Goal: Navigation & Orientation: Find specific page/section

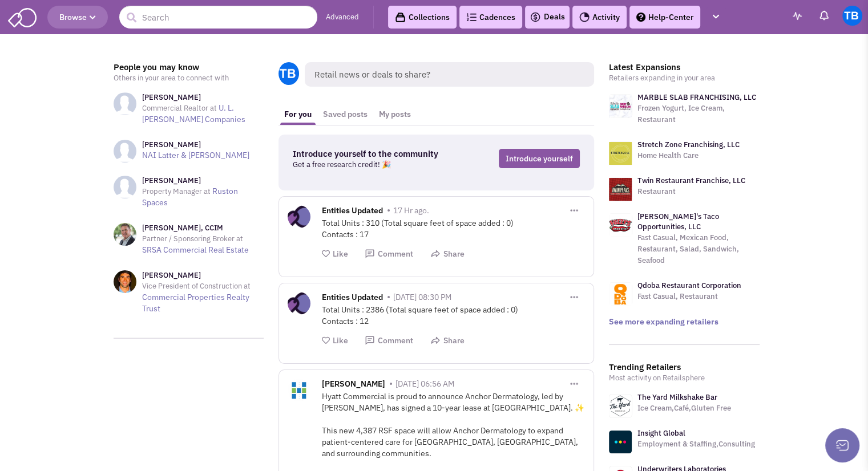
click at [843, 19] on img at bounding box center [852, 16] width 20 height 20
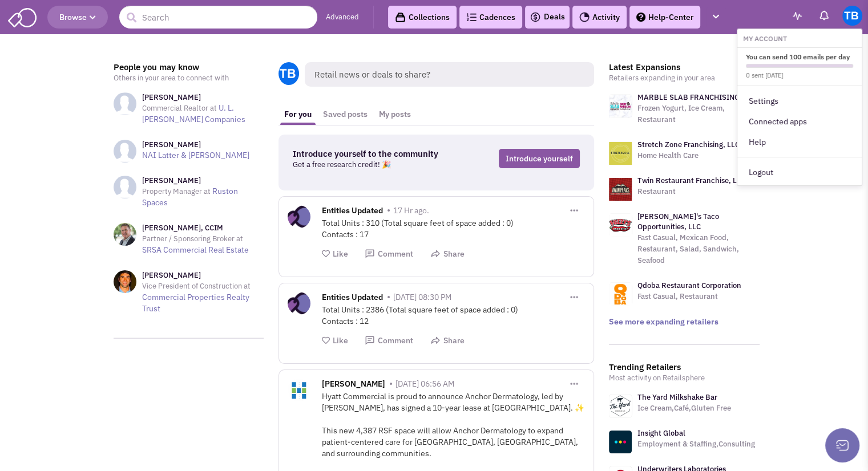
click at [33, 21] on img at bounding box center [22, 17] width 29 height 22
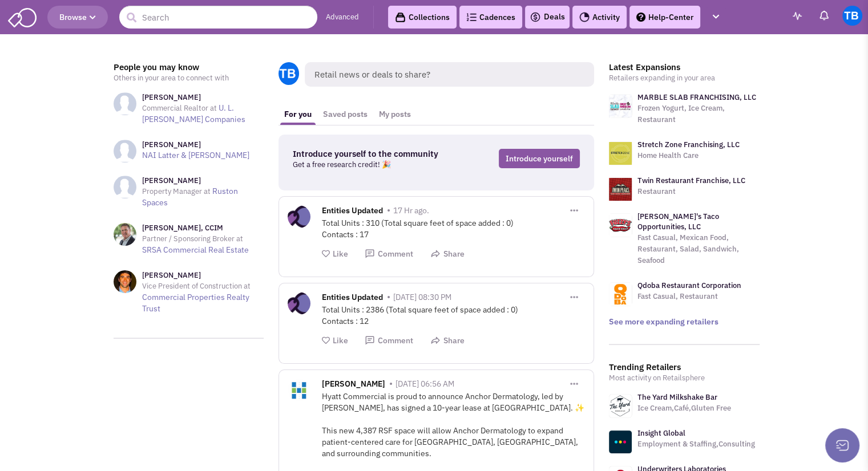
click at [799, 19] on img at bounding box center [797, 16] width 9 height 8
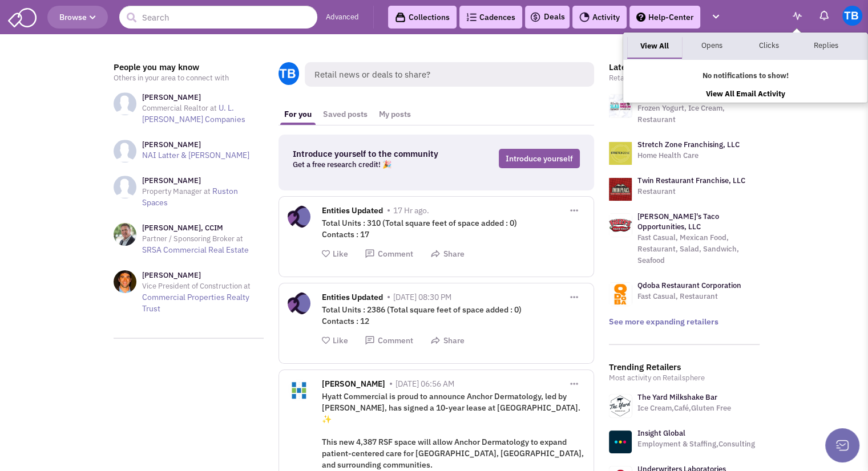
click at [825, 17] on img at bounding box center [823, 15] width 11 height 11
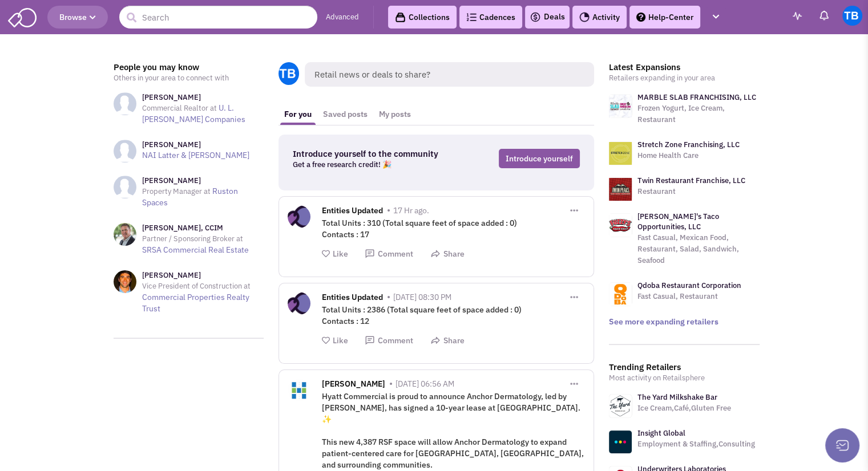
click at [847, 17] on img at bounding box center [852, 16] width 20 height 20
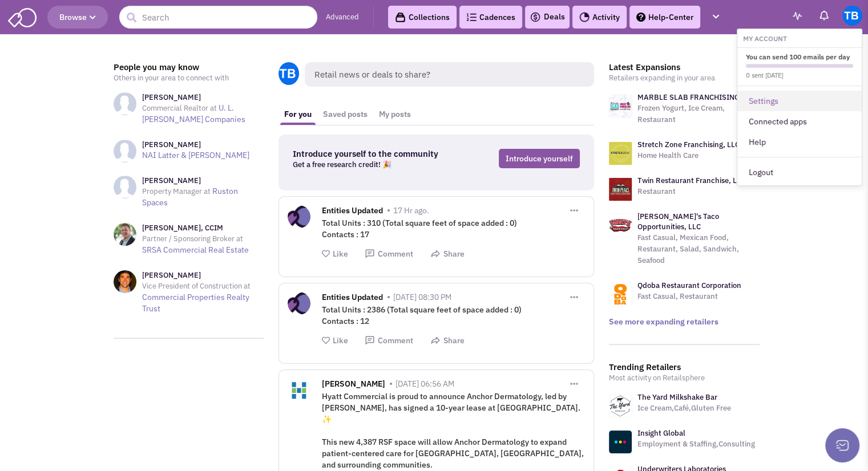
click at [762, 100] on link "Settings" at bounding box center [799, 101] width 124 height 21
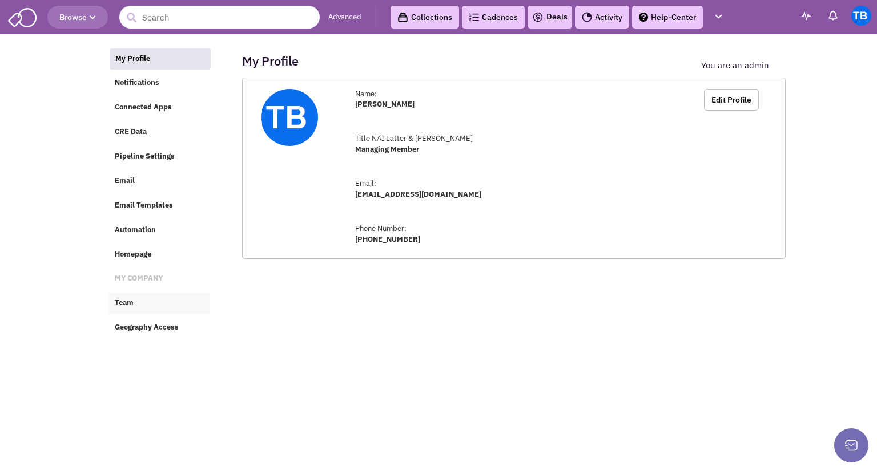
click at [139, 313] on link "Team" at bounding box center [159, 304] width 101 height 22
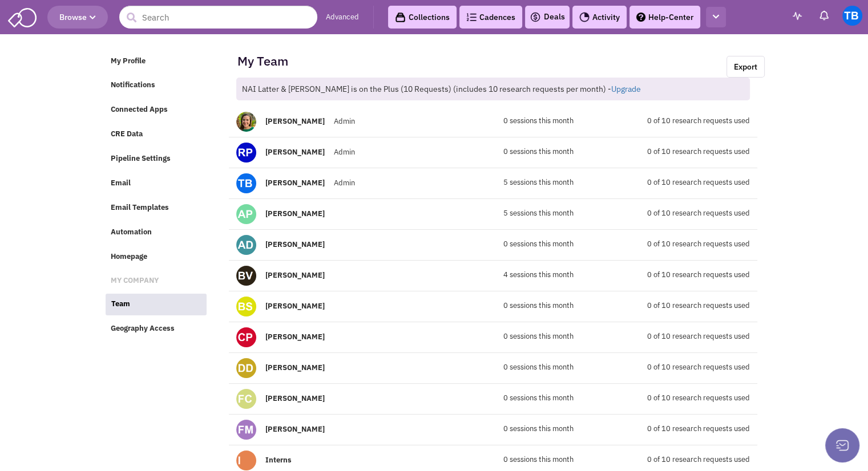
click at [720, 21] on button "button" at bounding box center [716, 17] width 20 height 21
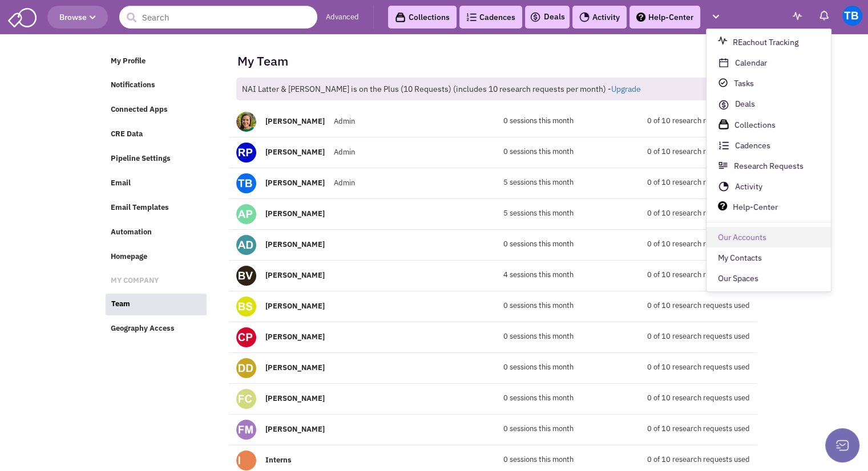
click at [745, 236] on link "Our Accounts" at bounding box center [768, 238] width 124 height 21
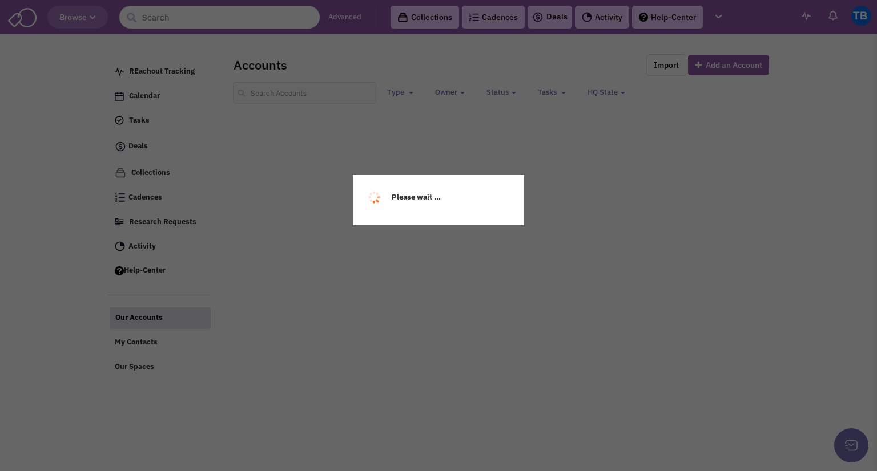
select select
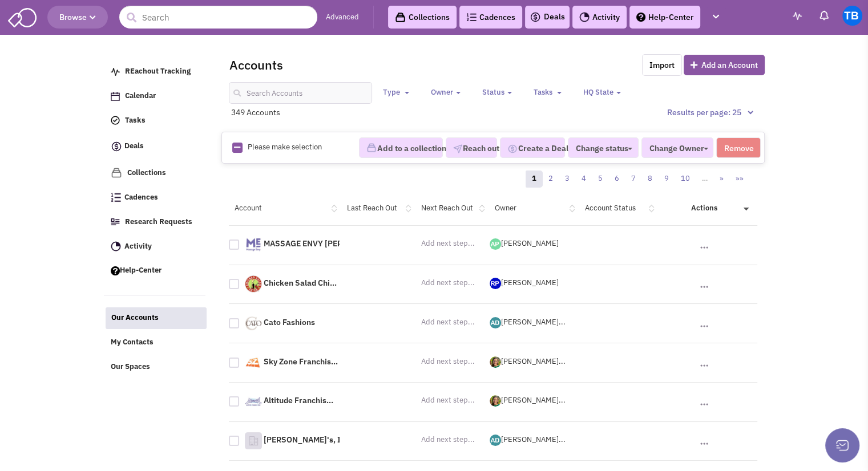
click at [823, 11] on img at bounding box center [823, 15] width 11 height 11
